Goal: Navigation & Orientation: Find specific page/section

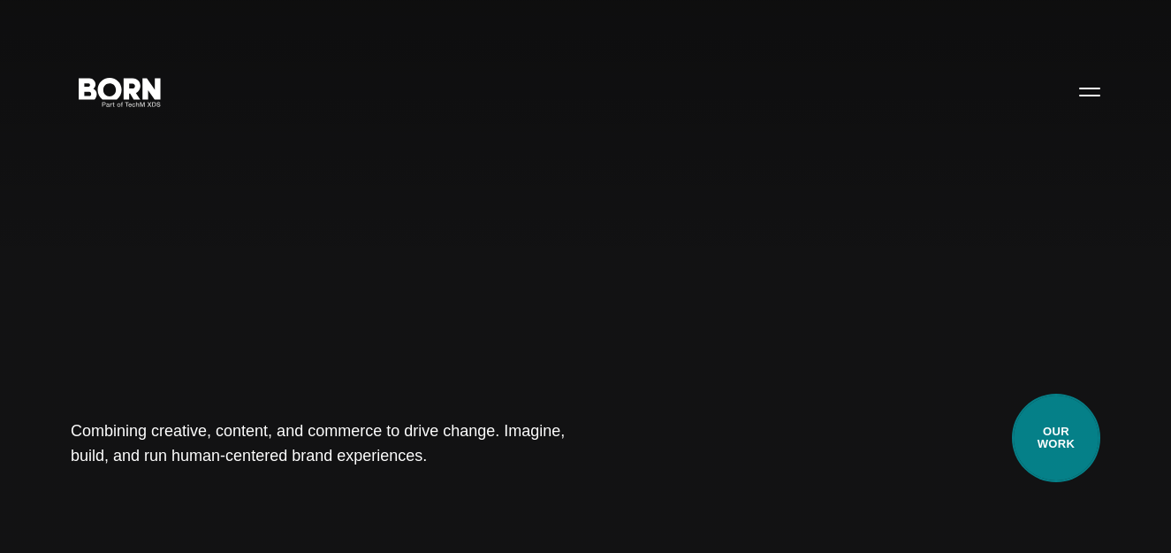
click at [1078, 454] on link "Our Work" at bounding box center [1056, 437] width 88 height 88
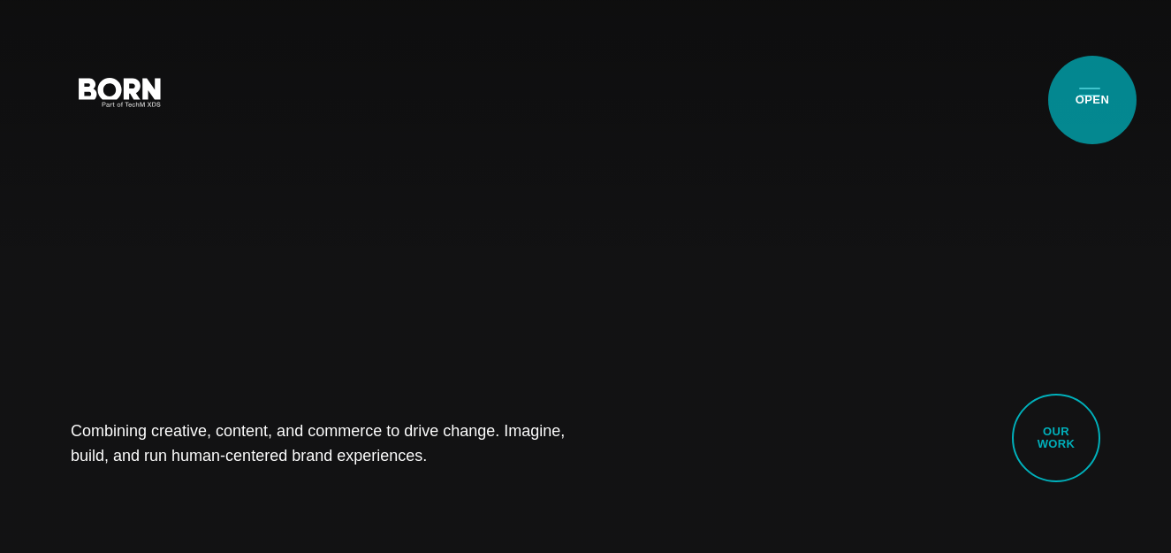
click at [1093, 100] on button "Primary Menu" at bounding box center [1090, 90] width 42 height 37
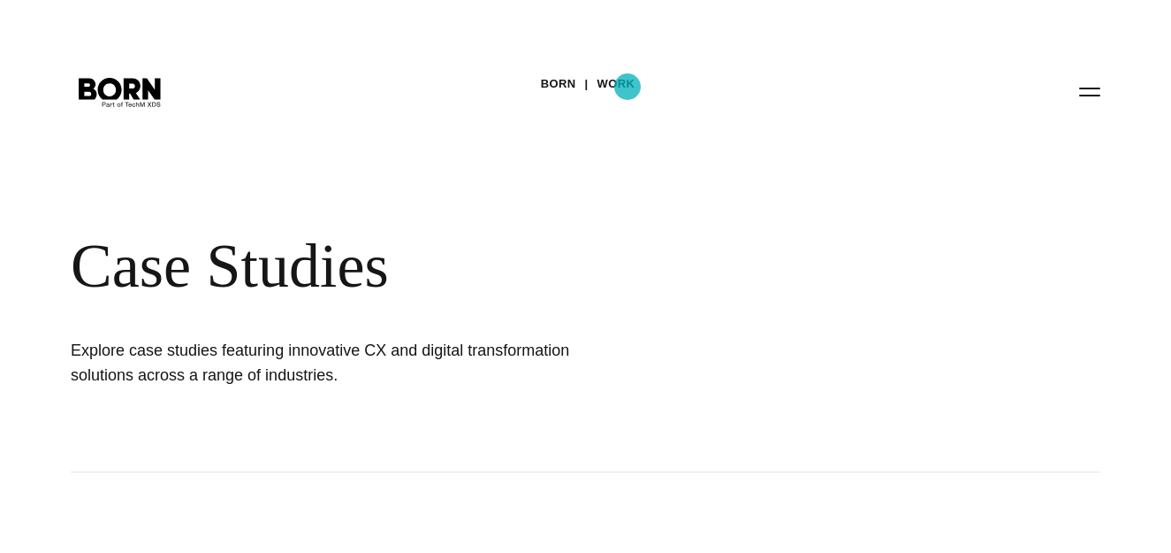
click at [628, 87] on link "Work" at bounding box center [617, 84] width 38 height 27
click at [561, 75] on link "BORN" at bounding box center [558, 84] width 35 height 27
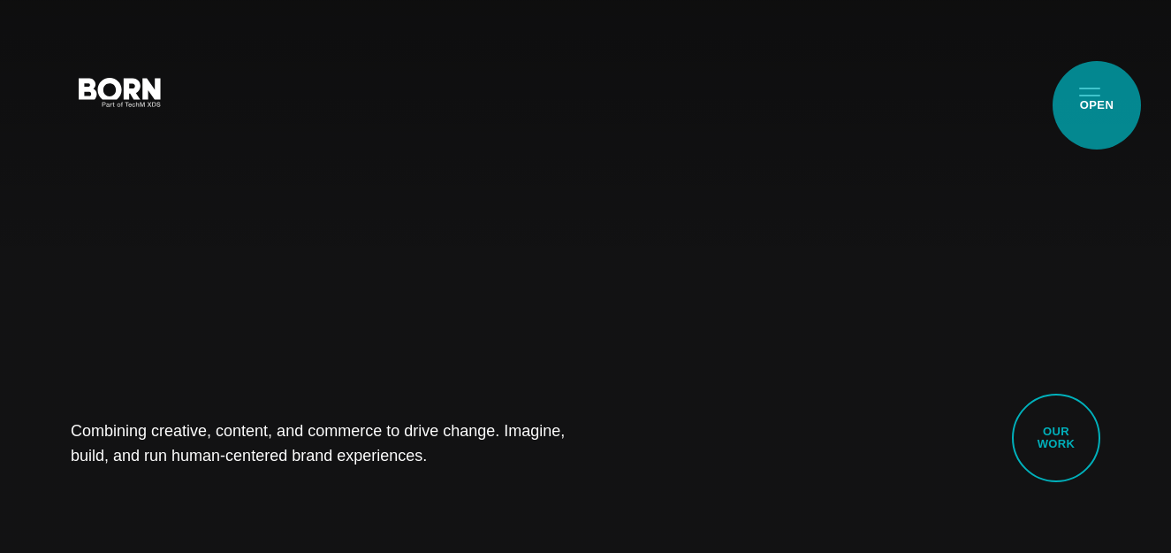
click at [1097, 105] on button "Primary Menu" at bounding box center [1090, 90] width 42 height 37
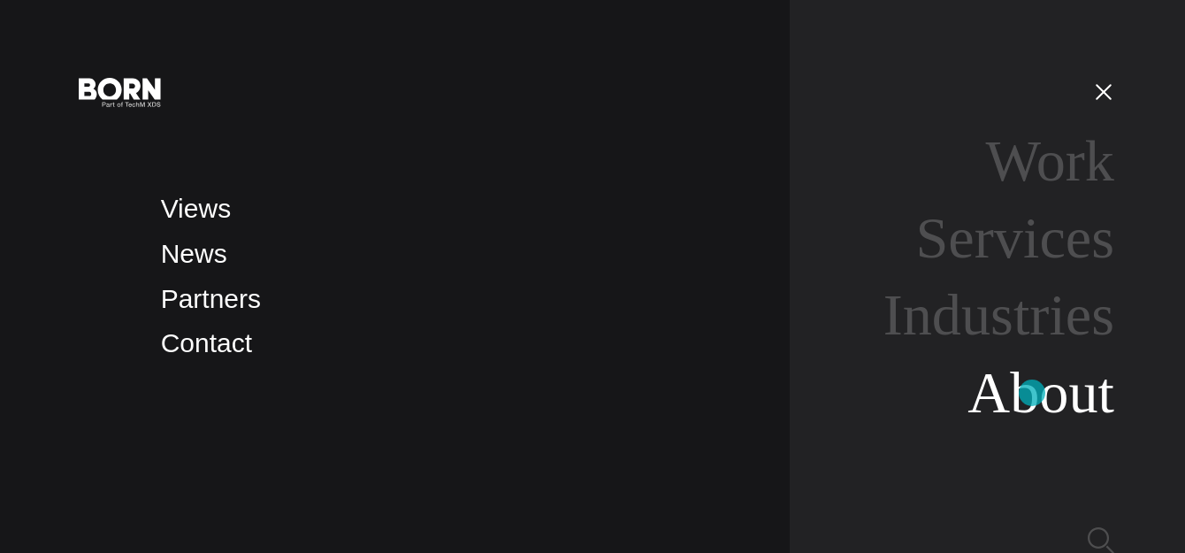
click at [1032, 393] on link "About" at bounding box center [1040, 392] width 147 height 65
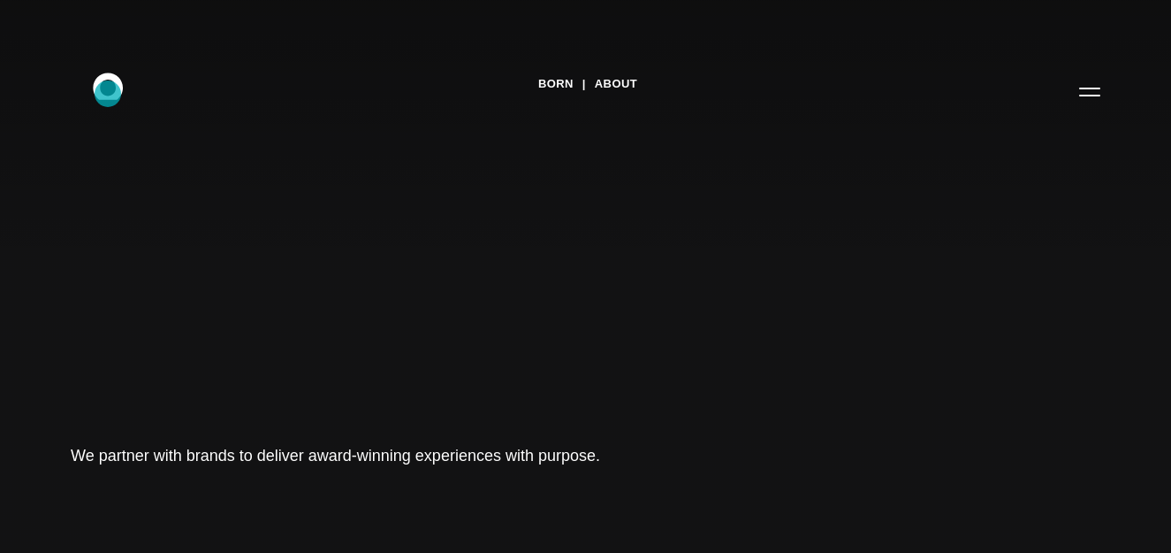
click at [108, 94] on icon ".st0{display:none;} .st1{display:inline;} .st2{font-family:'HelveticaNeue-Mediu…" at bounding box center [120, 91] width 113 height 46
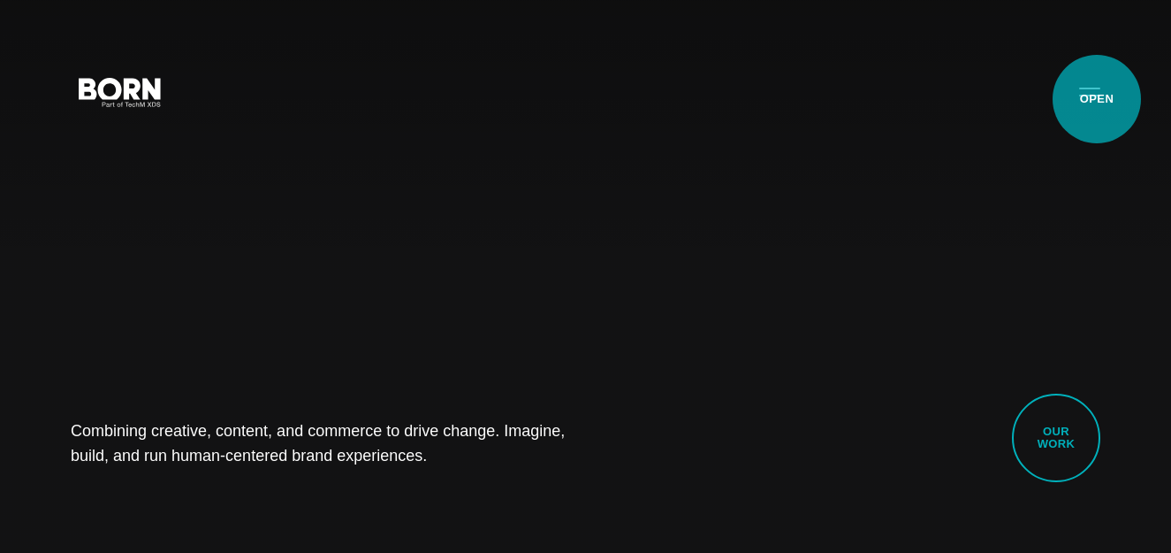
click at [1097, 99] on button "Primary Menu" at bounding box center [1090, 90] width 42 height 37
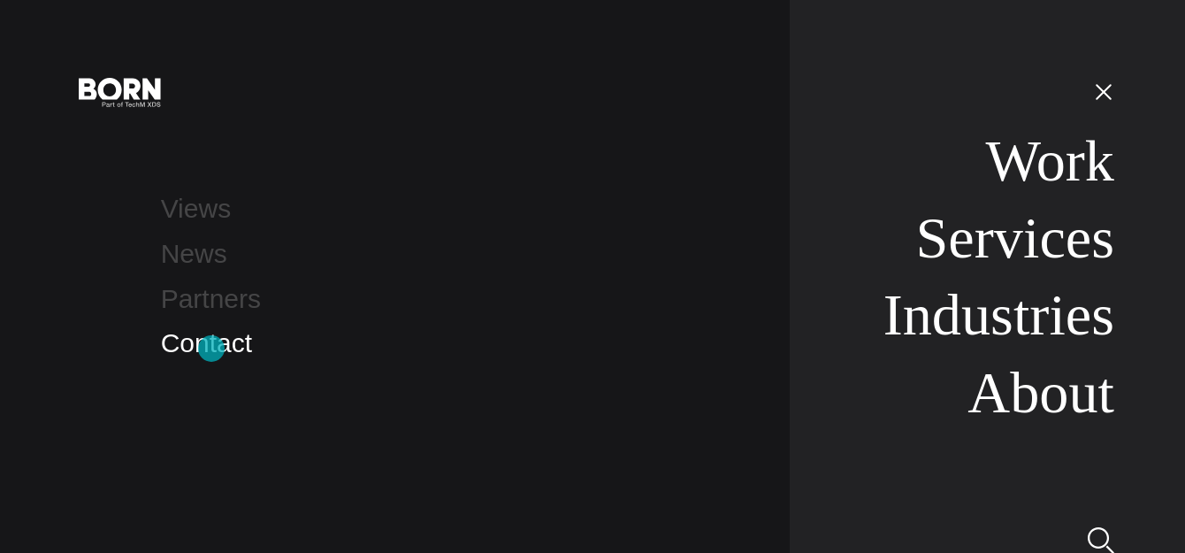
click at [211, 348] on link "Contact" at bounding box center [206, 342] width 91 height 29
